Goal: Task Accomplishment & Management: Complete application form

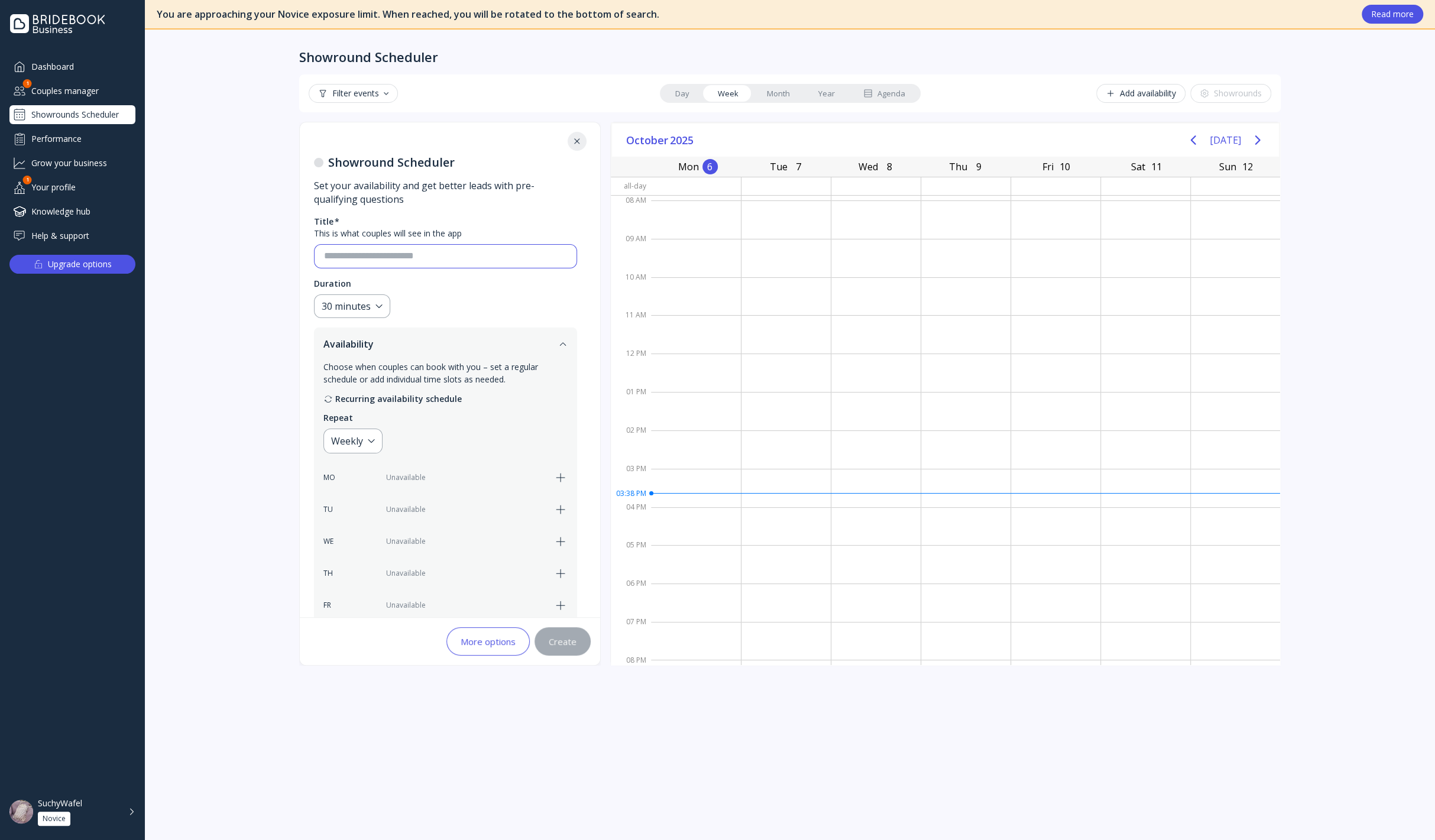
click at [463, 251] on input at bounding box center [446, 256] width 243 height 14
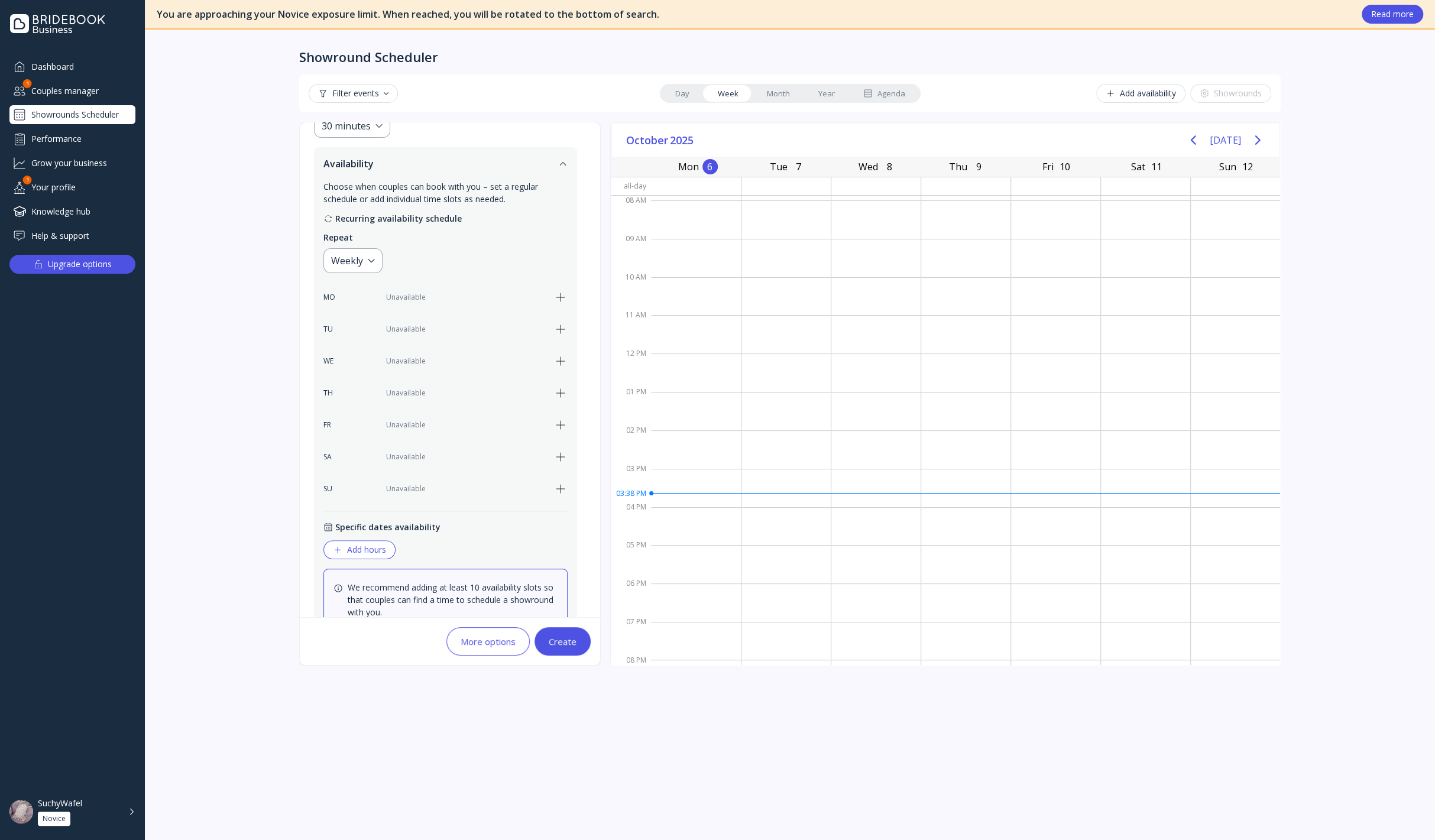
scroll to position [196, 0]
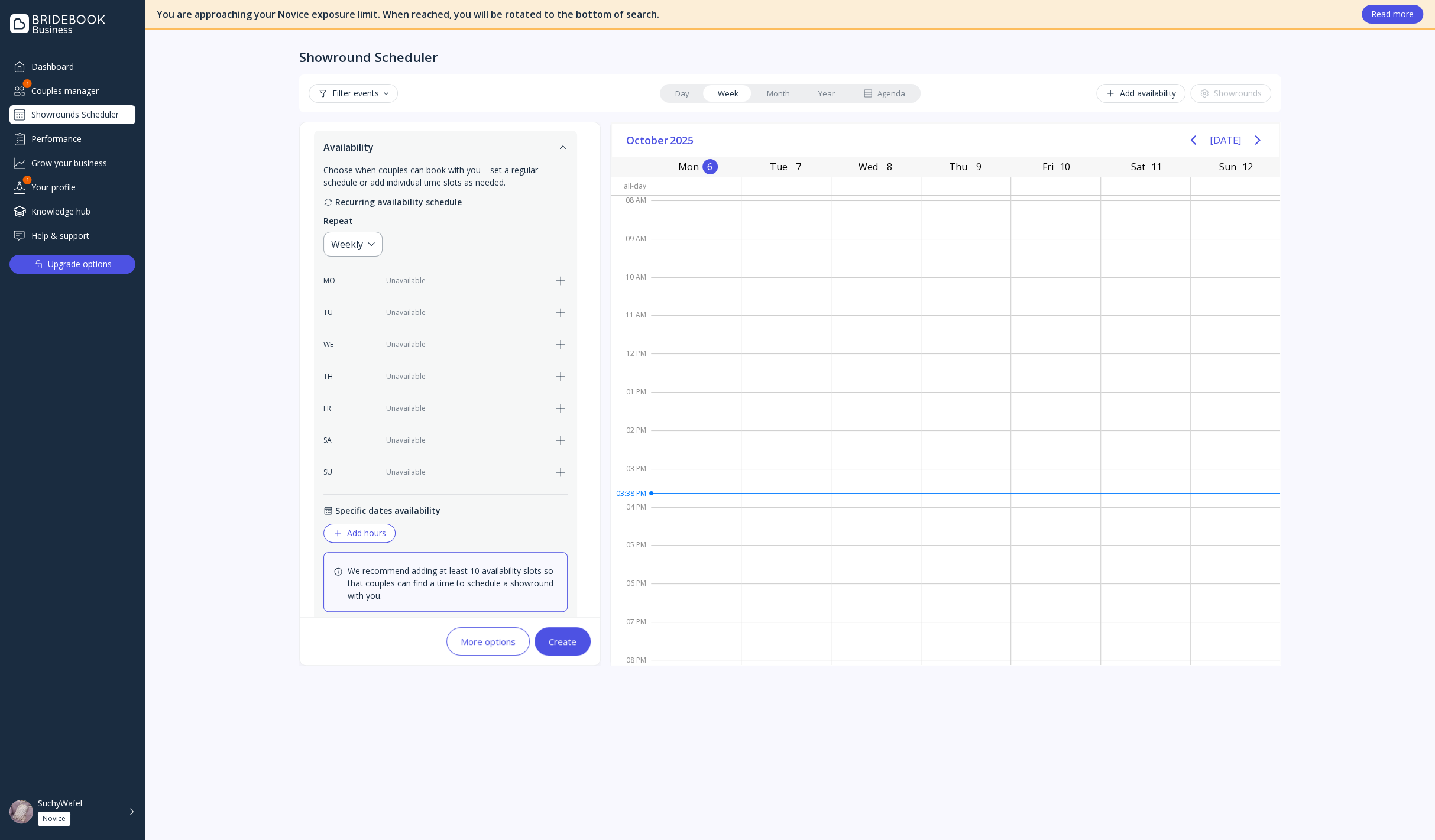
click at [562, 311] on icon "button" at bounding box center [560, 313] width 8 height 8
click at [555, 350] on icon "button" at bounding box center [560, 344] width 14 height 14
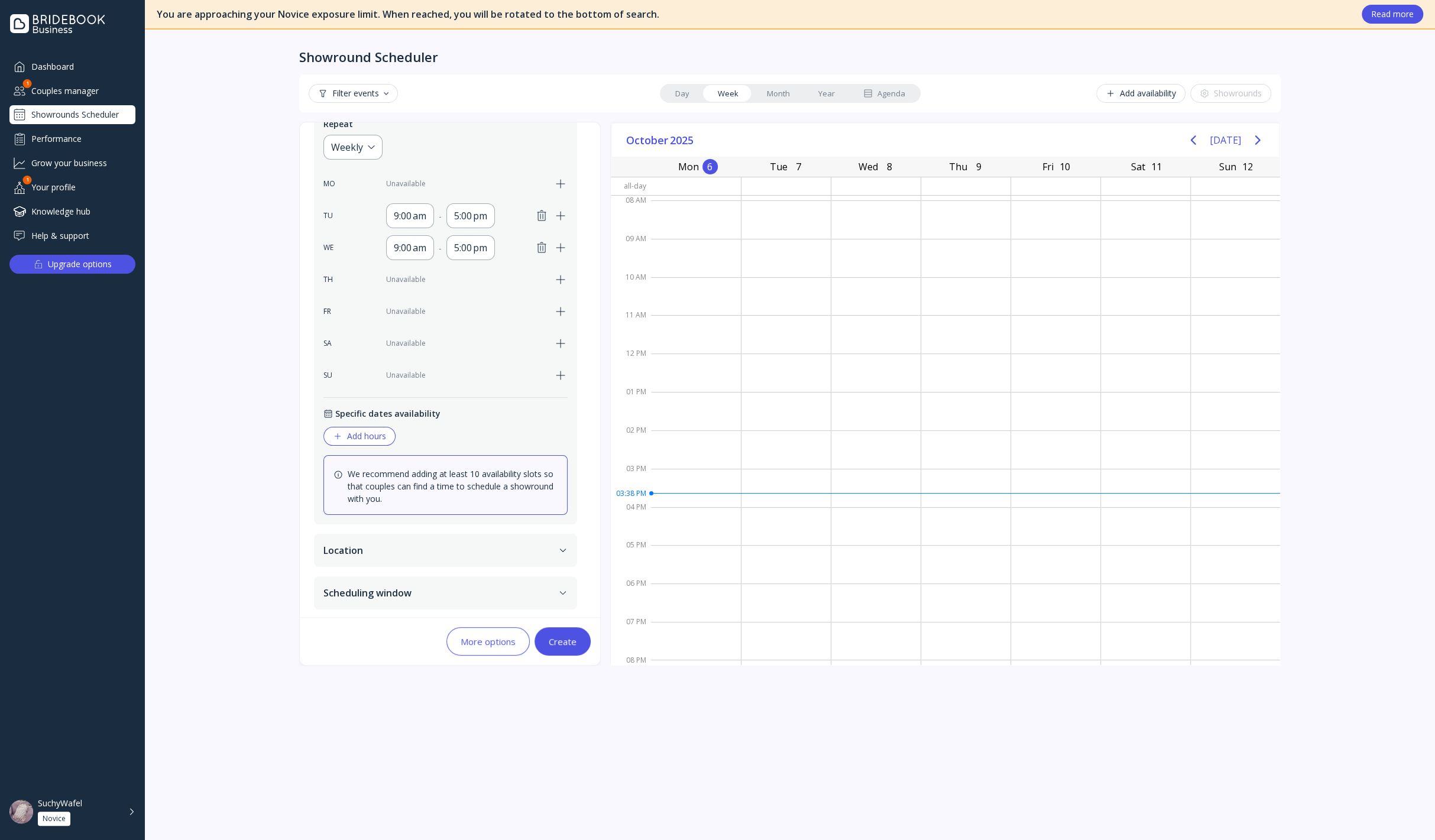
scroll to position [0, 0]
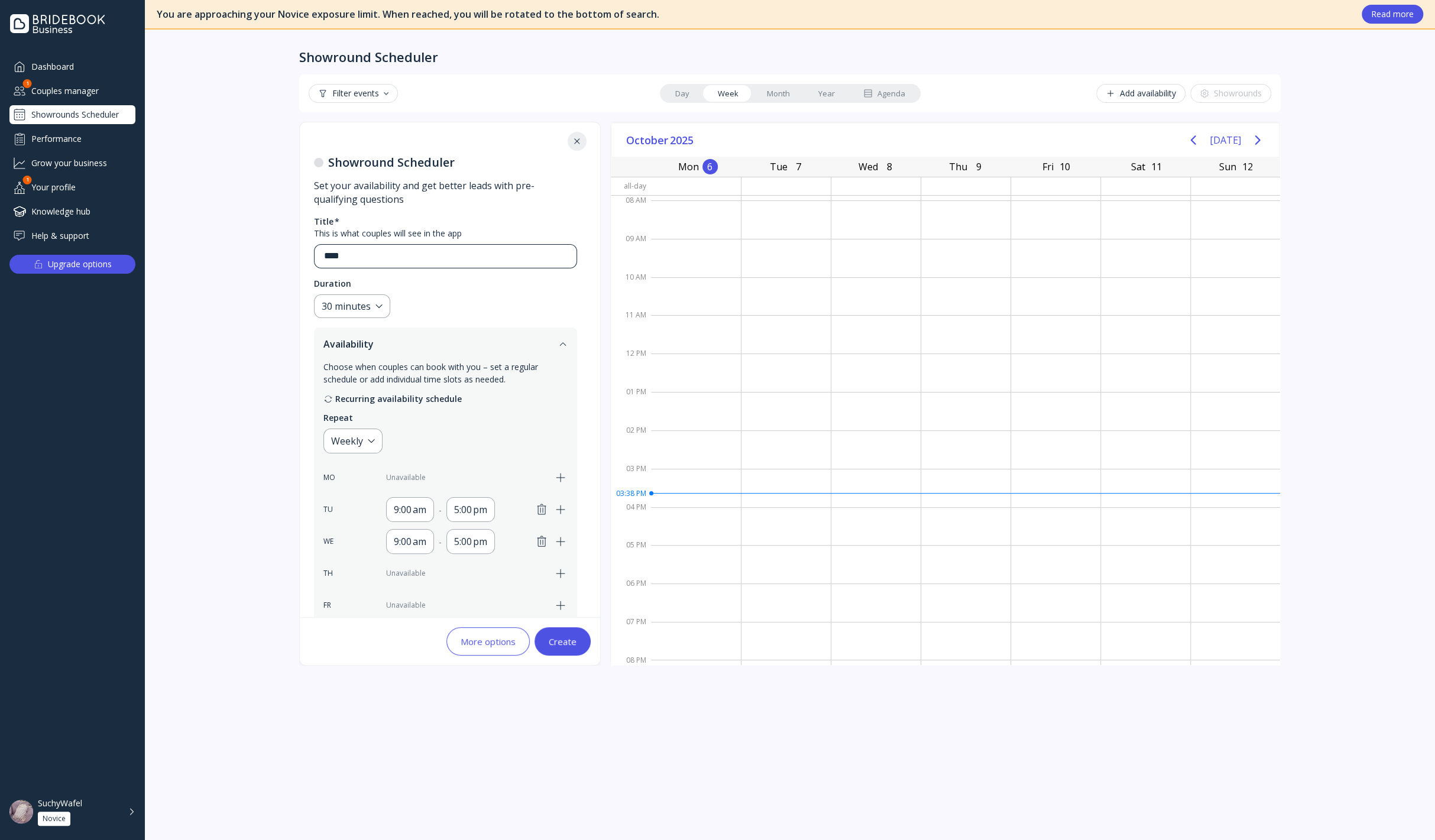
click at [399, 263] on div "****" at bounding box center [441, 256] width 252 height 23
click at [405, 260] on input "****" at bounding box center [446, 256] width 243 height 14
type input "*"
type input "**********"
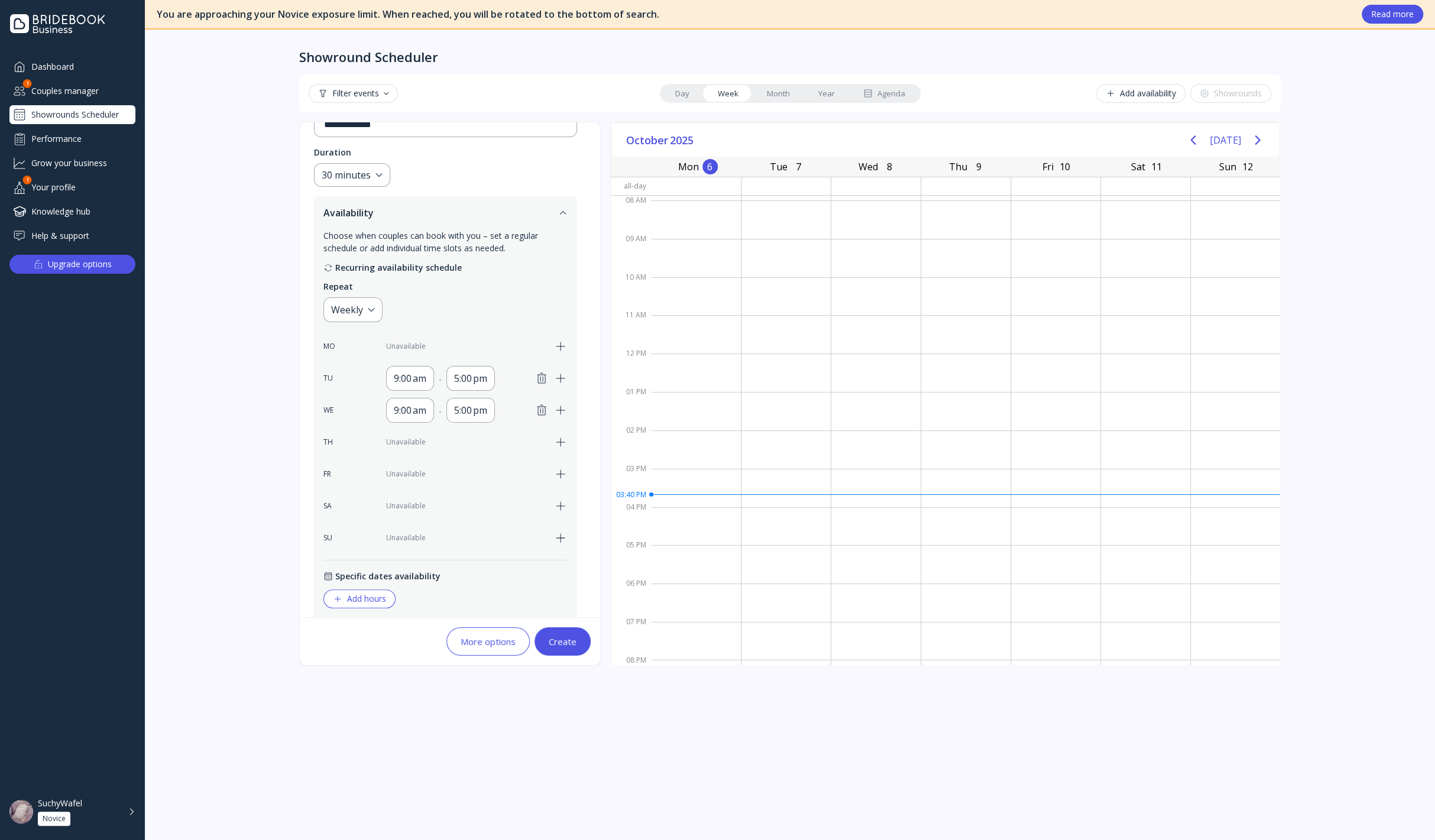
click at [582, 639] on button "Create" at bounding box center [563, 641] width 57 height 29
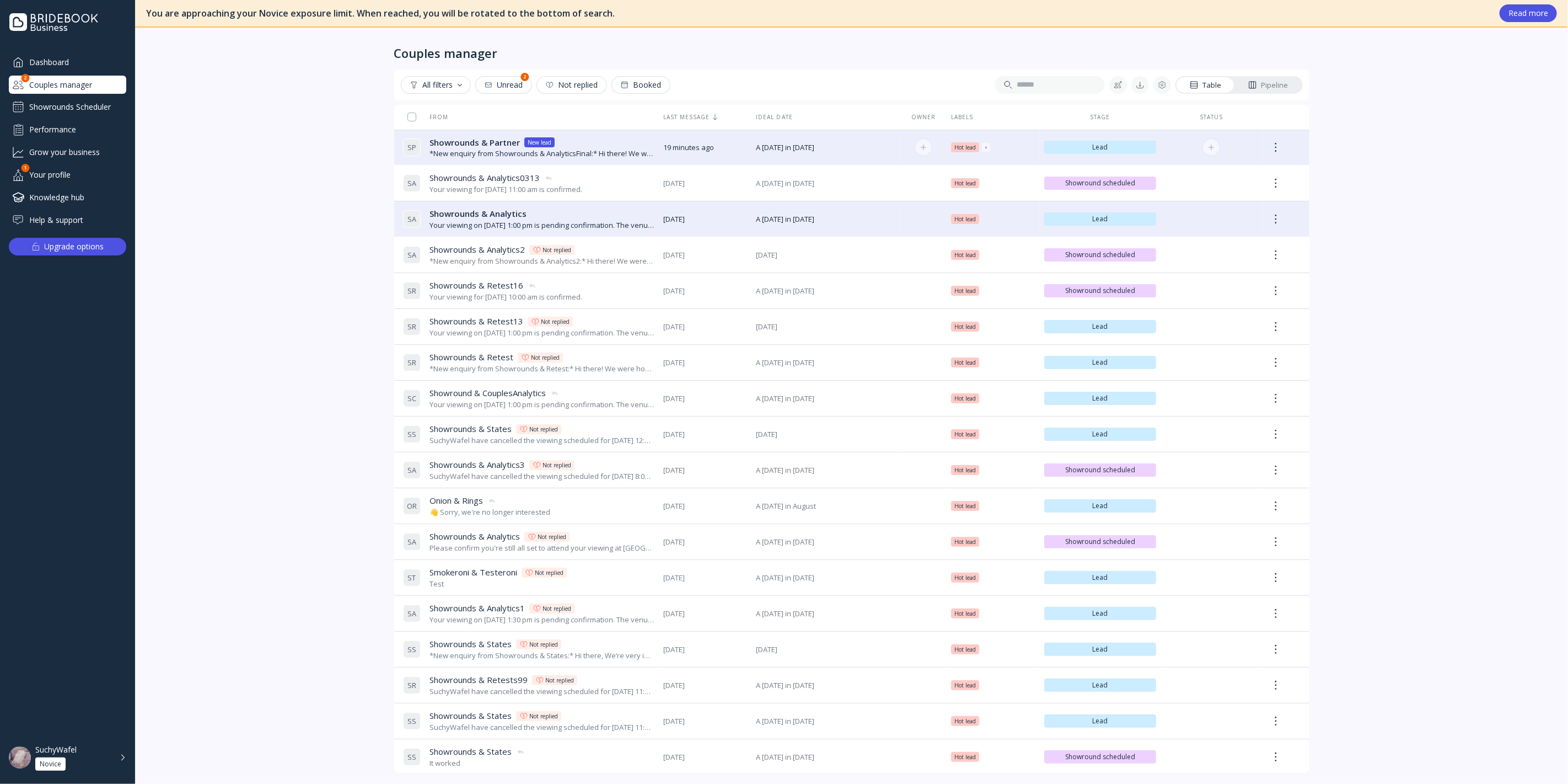
click at [469, 156] on div "*New enquiry from Showrounds & AnalyticsFinal:* Hi there! We were hoping to use…" at bounding box center [542, 154] width 225 height 11
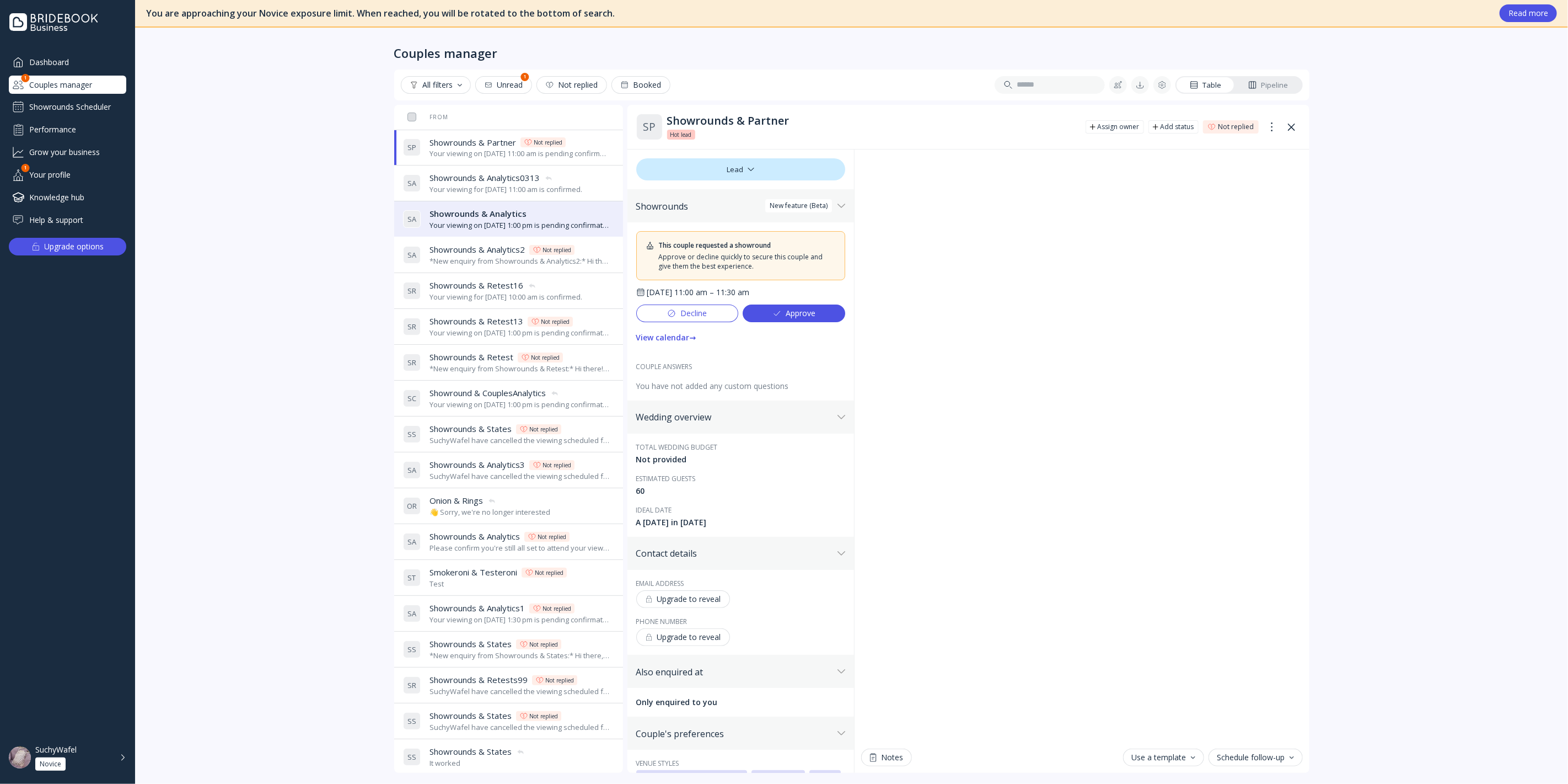
click at [704, 312] on div "Decline" at bounding box center [687, 313] width 40 height 9
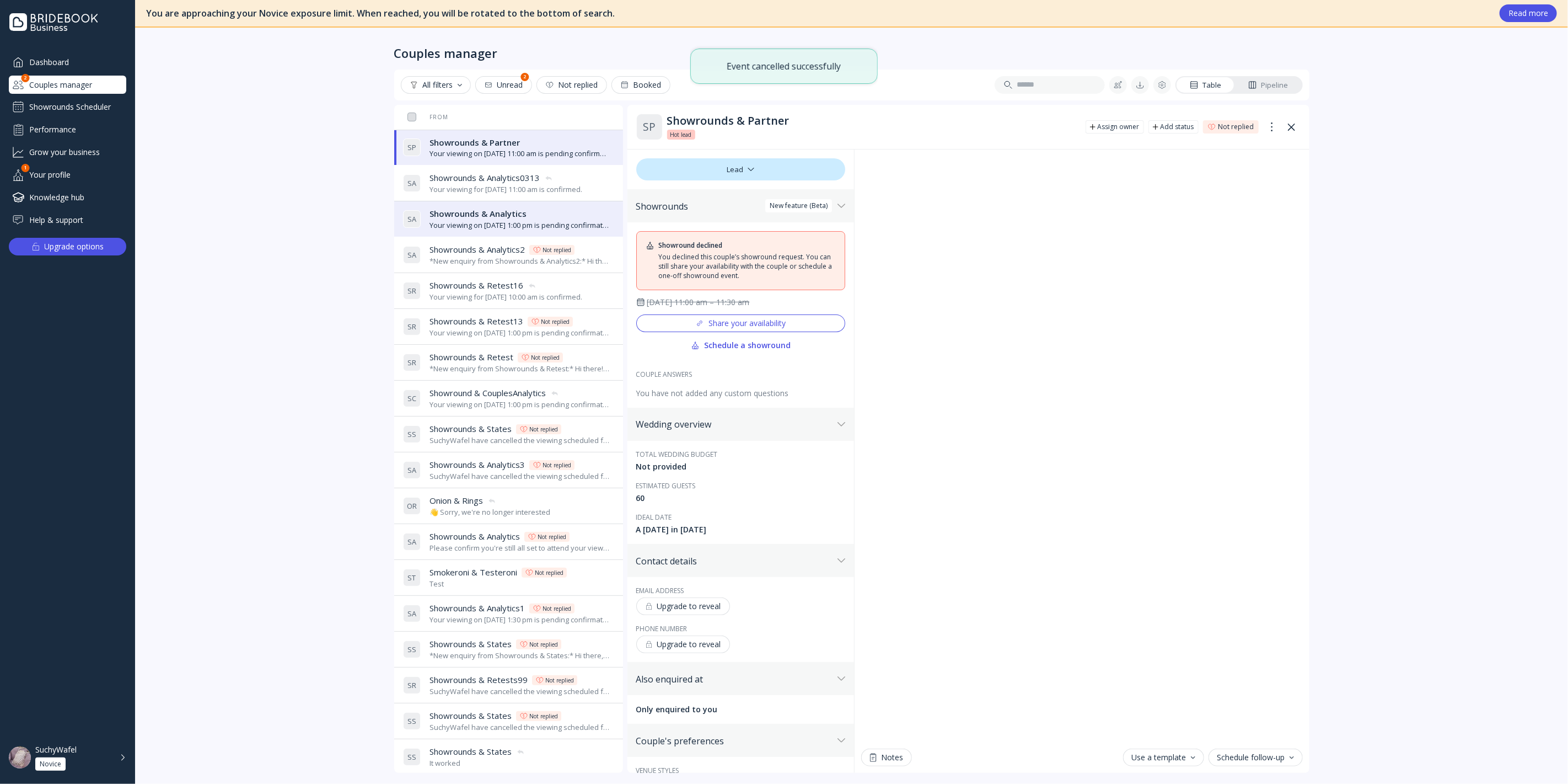
click at [781, 319] on div "Share your availability" at bounding box center [740, 323] width 90 height 9
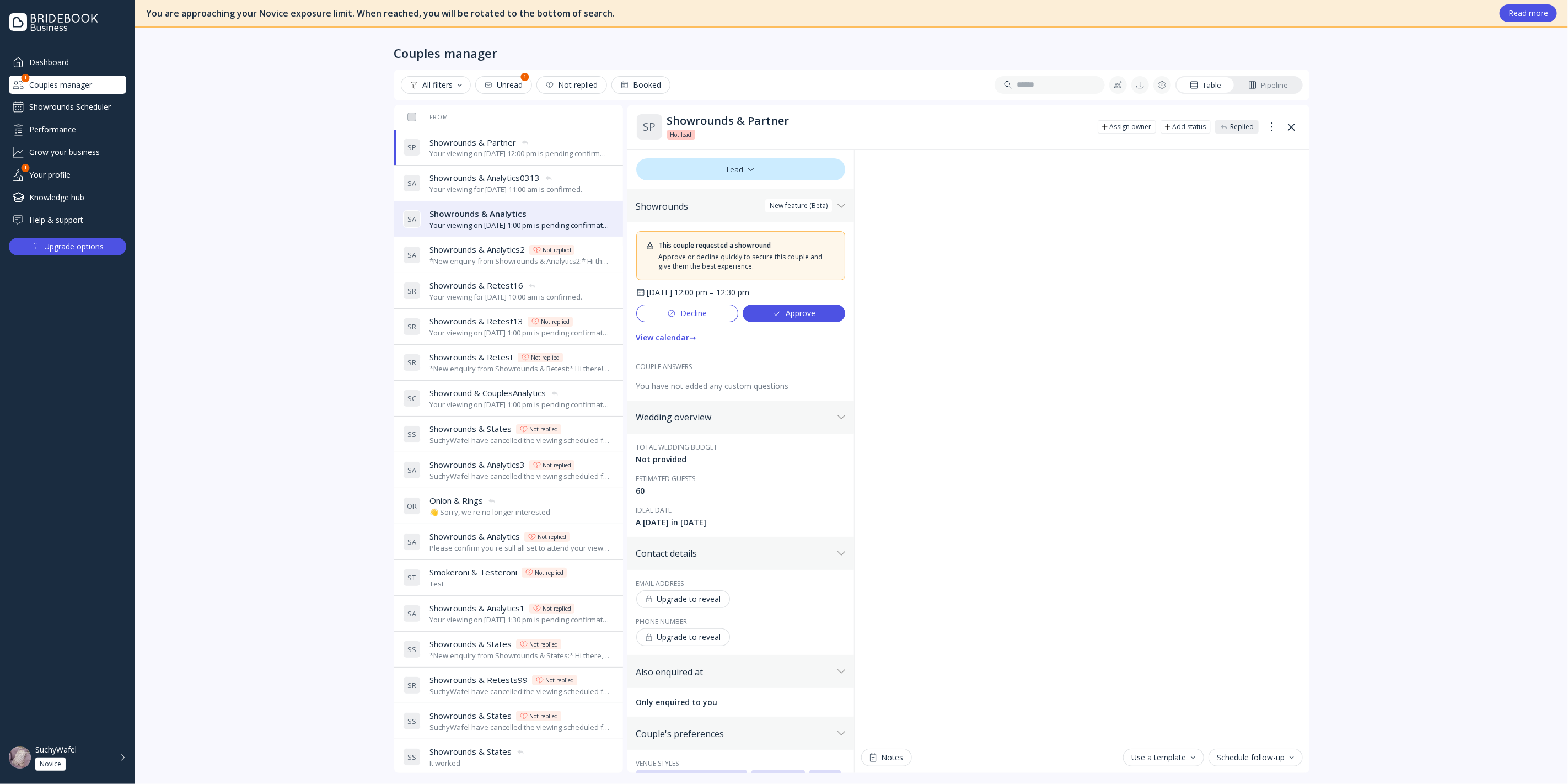
click at [76, 96] on div "Dashboard Couples manager 1 Showrounds Scheduler Performance Grow your business…" at bounding box center [68, 141] width 118 height 176
click at [82, 106] on div "Showrounds Scheduler" at bounding box center [68, 107] width 118 height 18
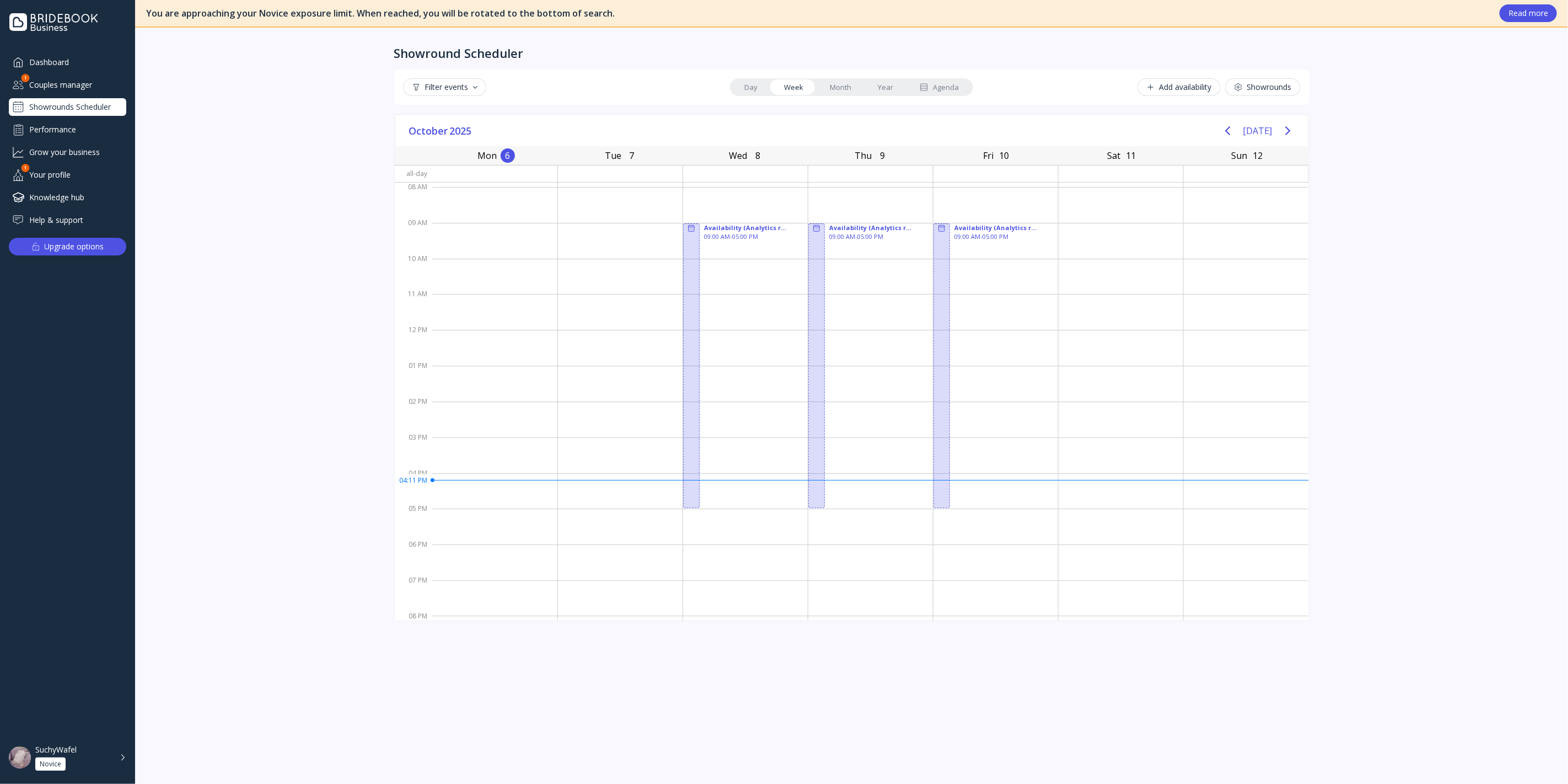
click at [85, 86] on div "Couples manager" at bounding box center [68, 85] width 118 height 18
